Goal: Information Seeking & Learning: Learn about a topic

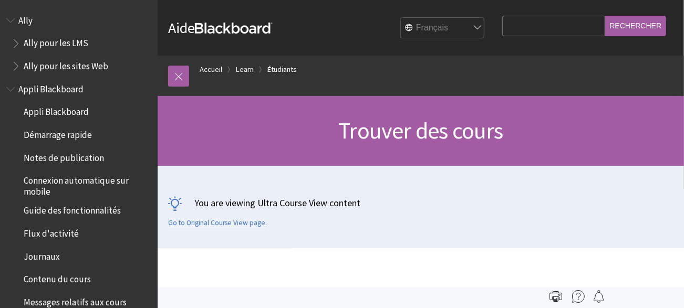
scroll to position [1125, 0]
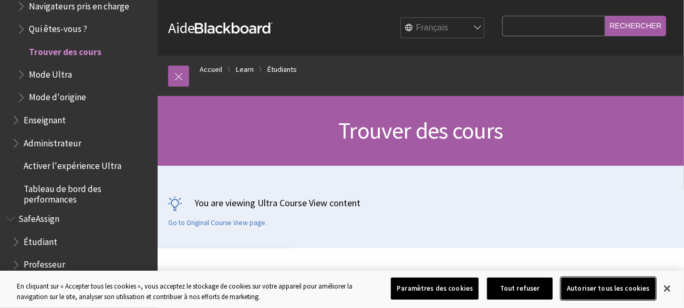
click at [607, 289] on button "Autoriser tous les cookies" at bounding box center [608, 289] width 94 height 22
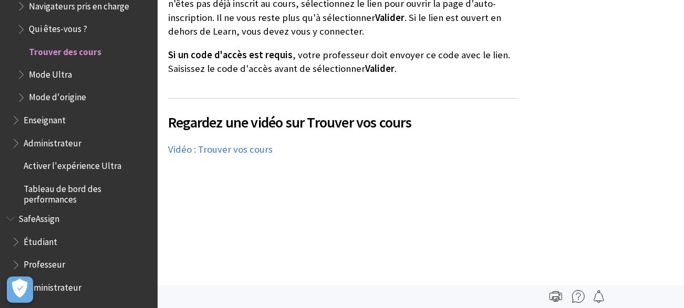
scroll to position [2430, 0]
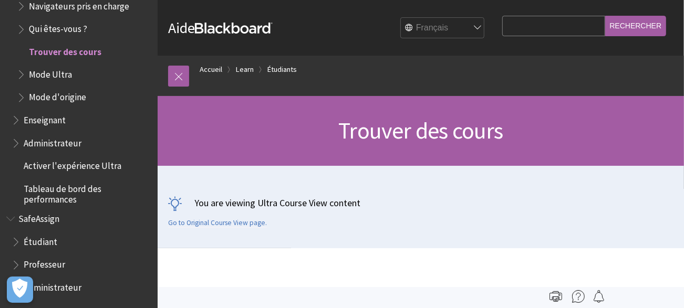
click at [519, 26] on input "Search Query" at bounding box center [553, 26] width 103 height 20
click at [539, 24] on input "Radiodiaggnostic" at bounding box center [553, 26] width 103 height 20
type input "Radiodiagnostic"
click at [605, 16] on input "Rechercher" at bounding box center [635, 26] width 61 height 20
click at [629, 25] on input "Rechercher" at bounding box center [635, 26] width 61 height 20
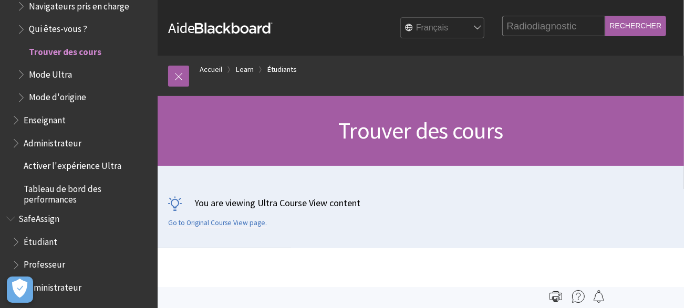
scroll to position [3, 0]
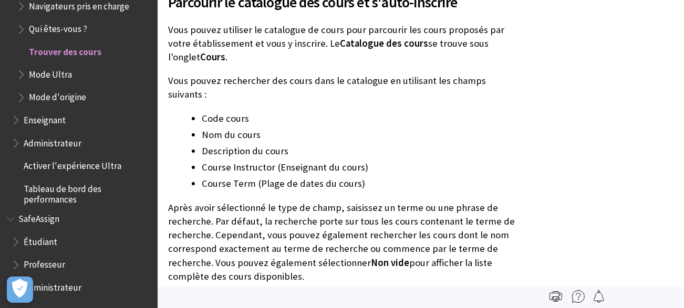
scroll to position [1919, 0]
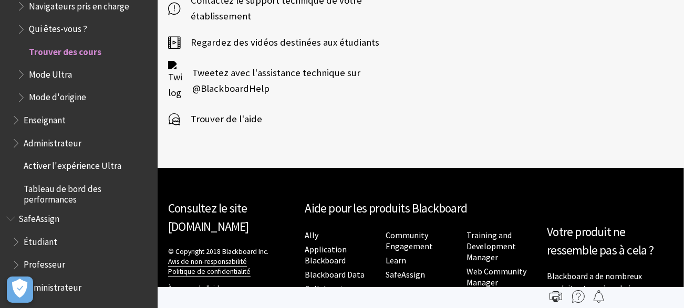
scroll to position [2788, 0]
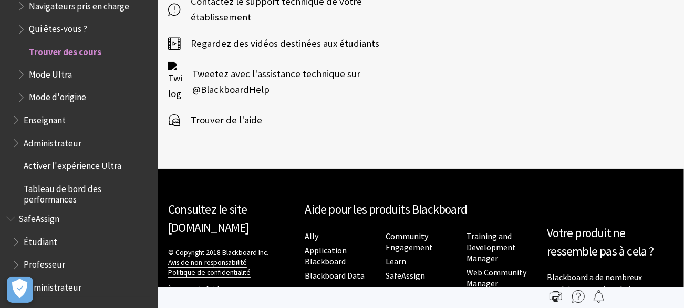
click at [30, 244] on span "Étudiant" at bounding box center [41, 241] width 34 height 14
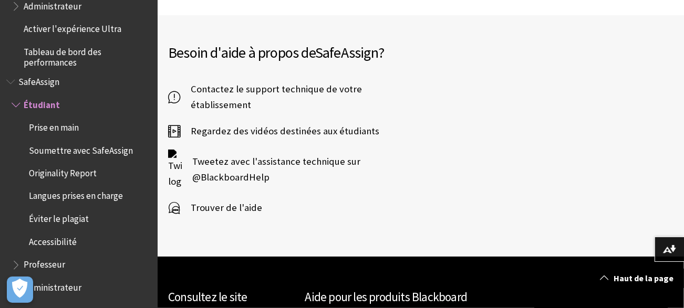
scroll to position [445, 0]
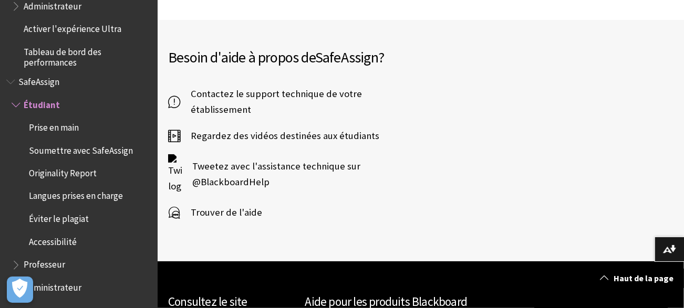
click at [224, 103] on span "Contactez le support technique de votre établissement" at bounding box center [288, 101] width 217 height 31
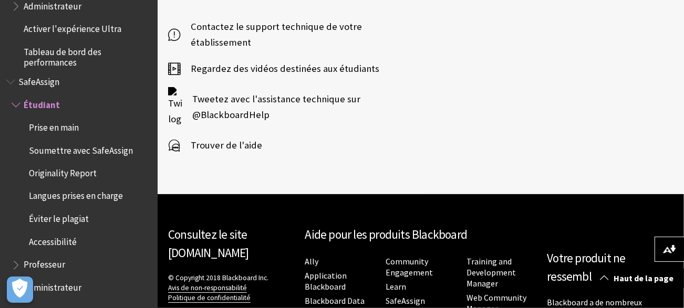
scroll to position [511, 0]
